Goal: Transaction & Acquisition: Obtain resource

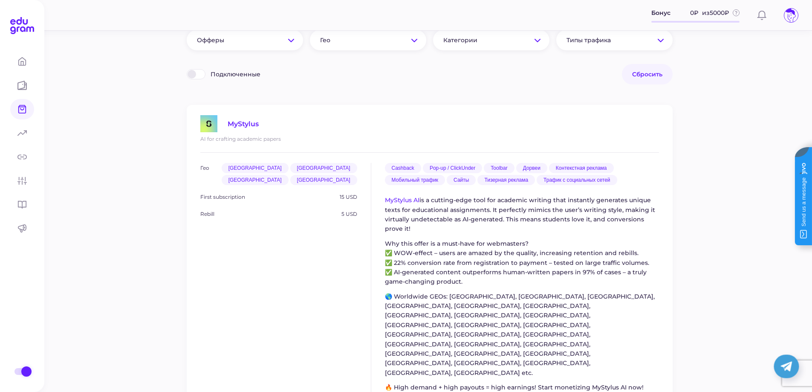
scroll to position [128, 0]
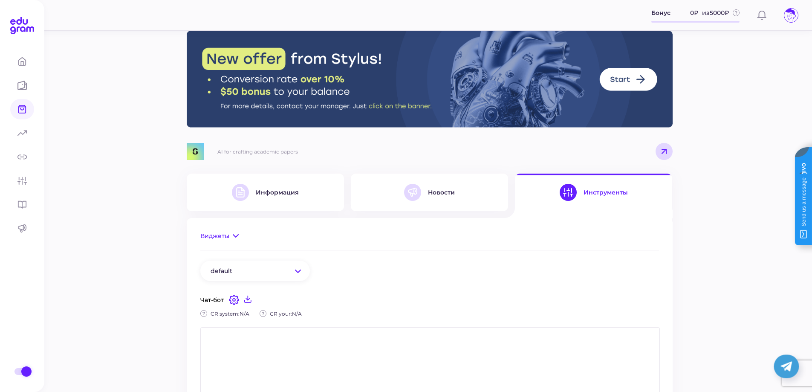
click at [262, 200] on div "Информация" at bounding box center [265, 192] width 67 height 17
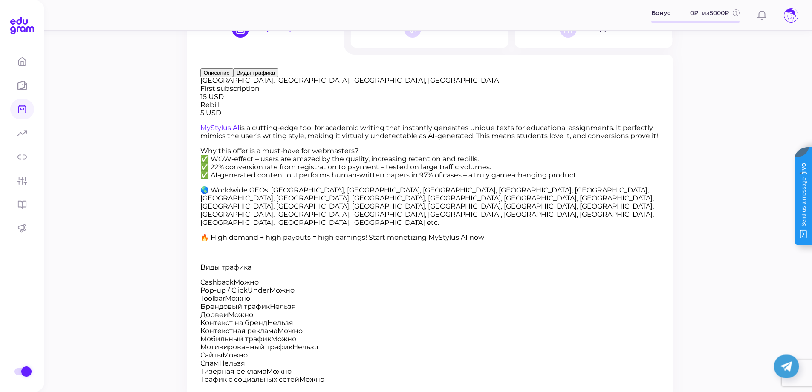
scroll to position [171, 0]
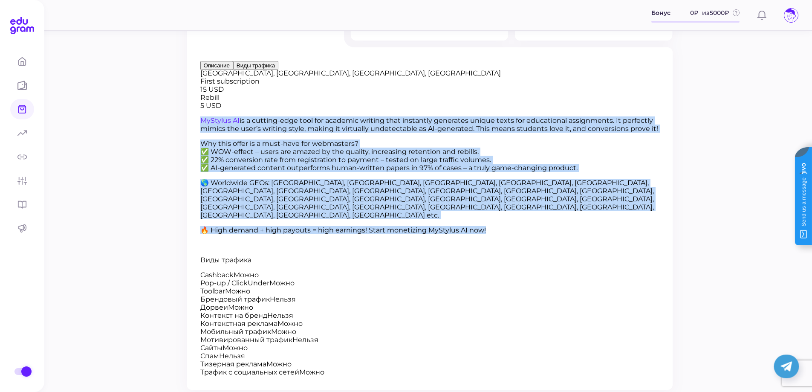
drag, startPoint x: 578, startPoint y: 238, endPoint x: 489, endPoint y: 67, distance: 193.4
click at [489, 116] on div "MyStylus AI is a cutting-edge tool for academic writing that instantly generate…" at bounding box center [429, 182] width 459 height 133
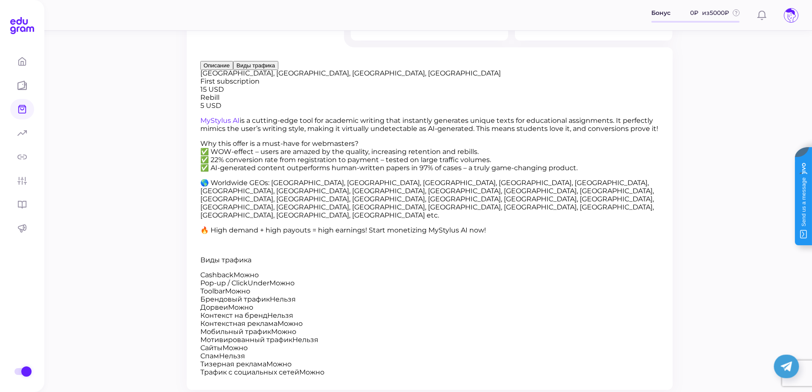
click at [408, 110] on div "Гео США, Канада, Австралия, Великобритания First subscription 15 USD Rebill 5 U…" at bounding box center [429, 85] width 459 height 49
click at [233, 70] on button "Виды трафика" at bounding box center [255, 65] width 45 height 9
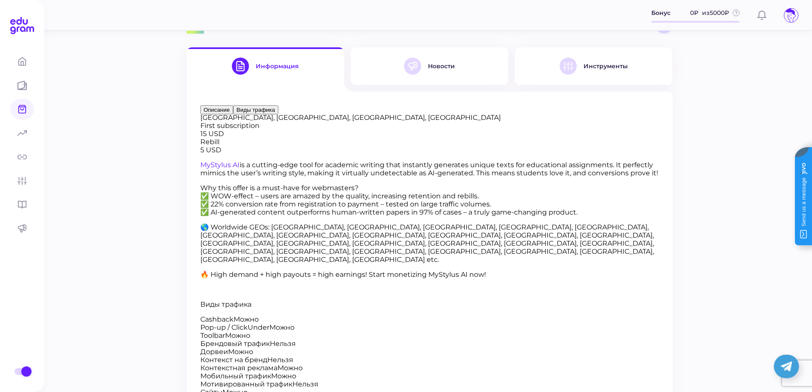
scroll to position [0, 0]
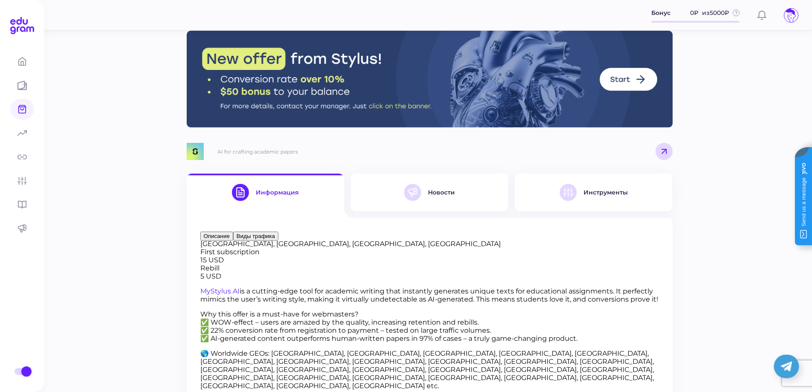
click at [637, 76] on img at bounding box center [430, 79] width 486 height 97
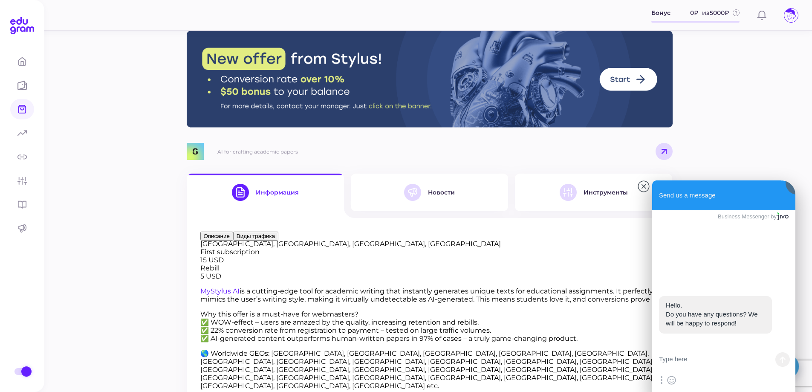
click at [727, 90] on div "AI for crafting academic papers Информация Новости Инструменты Гео США, Канада,…" at bounding box center [430, 309] width 766 height 619
click at [476, 152] on div "AI for crafting academic papers" at bounding box center [430, 151] width 486 height 17
click at [720, 197] on jdiv at bounding box center [724, 286] width 996 height 1064
click at [35, 109] on span "Офферы" at bounding box center [55, 109] width 42 height 8
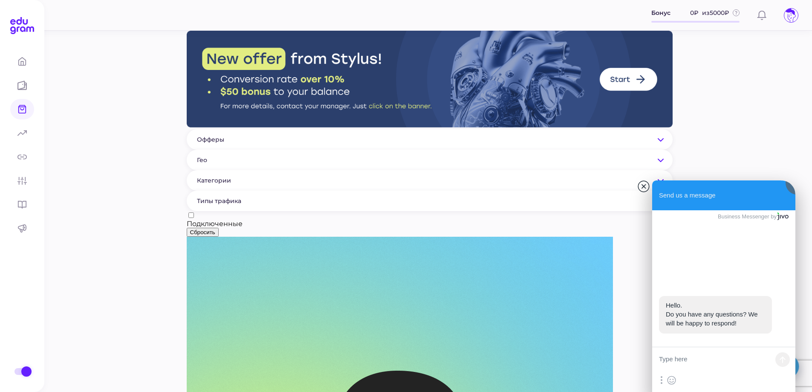
click at [647, 183] on jdiv at bounding box center [644, 186] width 12 height 12
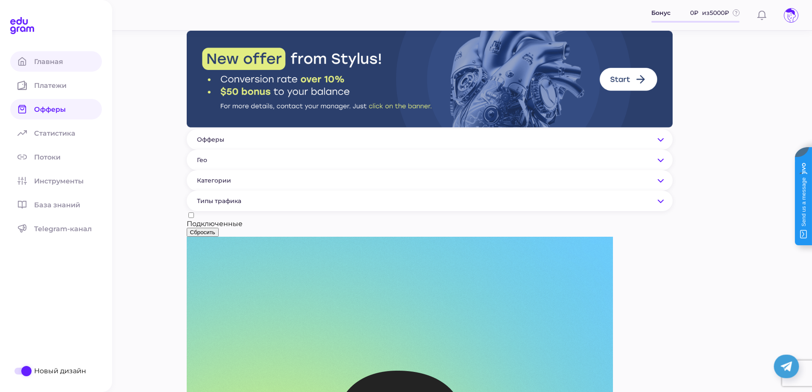
click at [37, 64] on span "Главная" at bounding box center [53, 62] width 39 height 8
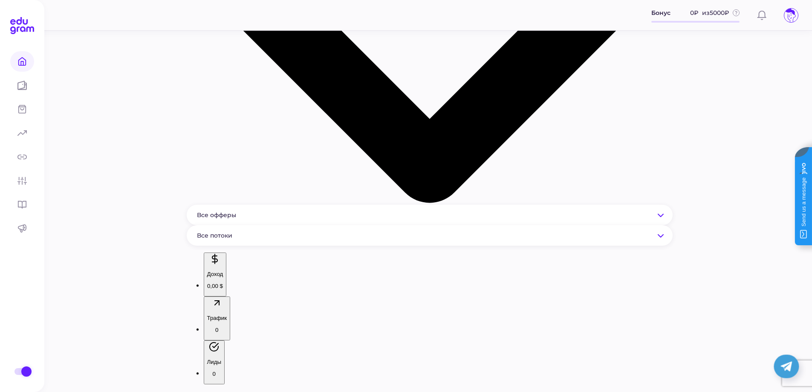
scroll to position [214, 0]
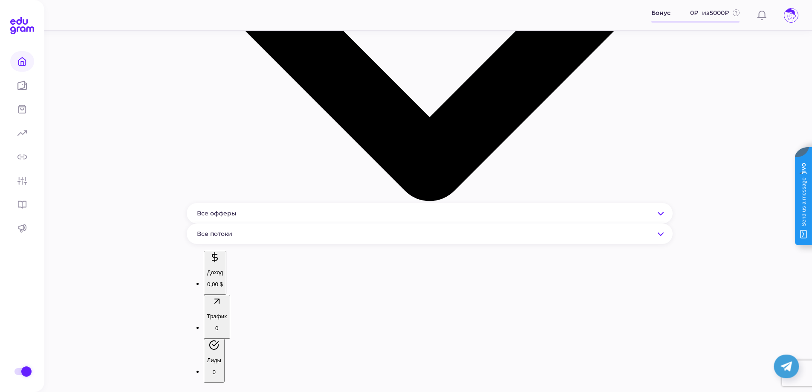
click at [51, 156] on span "Потоки" at bounding box center [52, 157] width 37 height 8
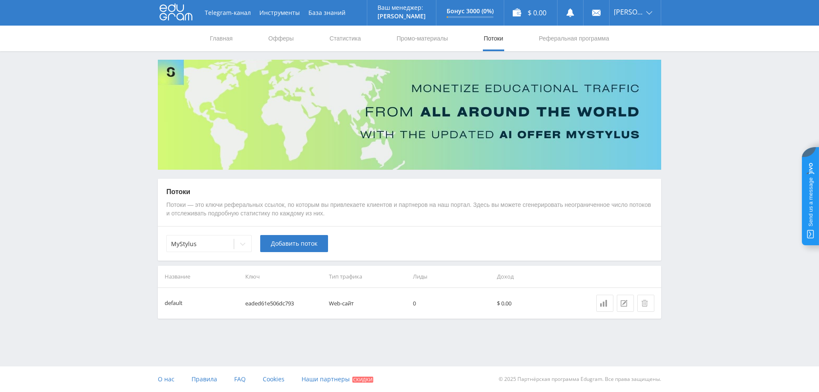
click at [339, 303] on td "Web-сайт" at bounding box center [367, 303] width 84 height 31
click at [557, 43] on link "Реферальная программа" at bounding box center [574, 39] width 72 height 26
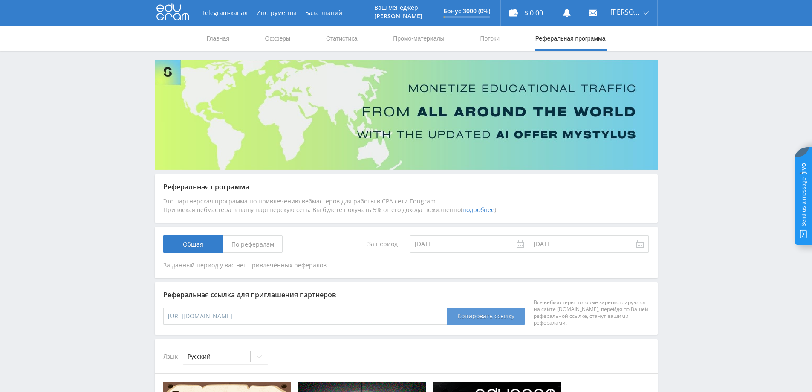
click at [507, 318] on button "Копировать ссылку" at bounding box center [486, 315] width 78 height 17
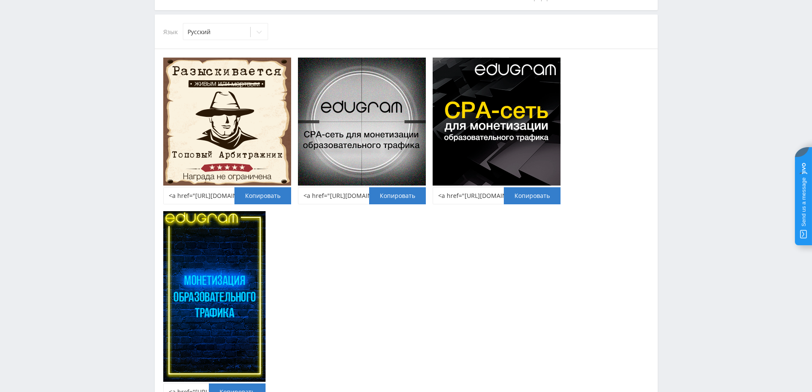
scroll to position [341, 0]
